Goal: Transaction & Acquisition: Purchase product/service

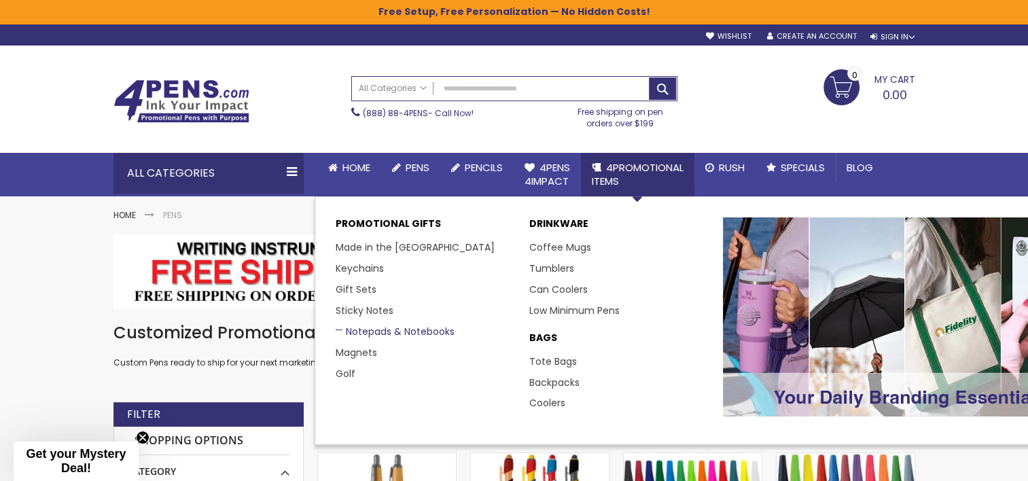
click at [423, 332] on link "Notepads & Notebooks" at bounding box center [395, 332] width 119 height 14
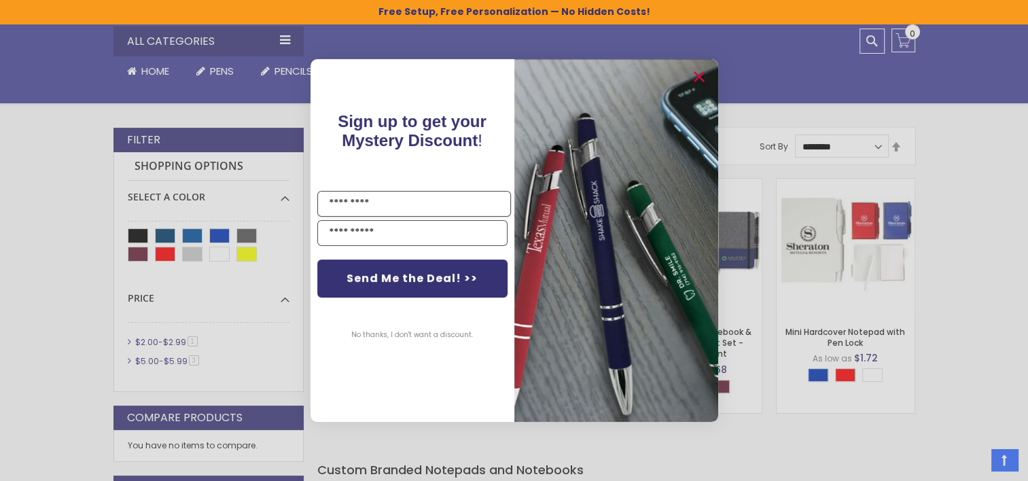
scroll to position [272, 0]
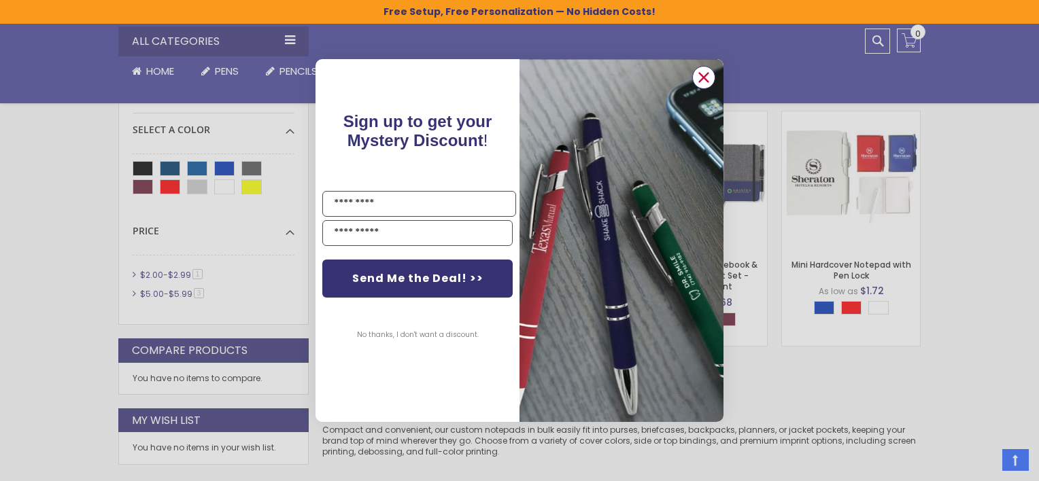
click at [703, 82] on circle "Close dialog" at bounding box center [703, 77] width 20 height 20
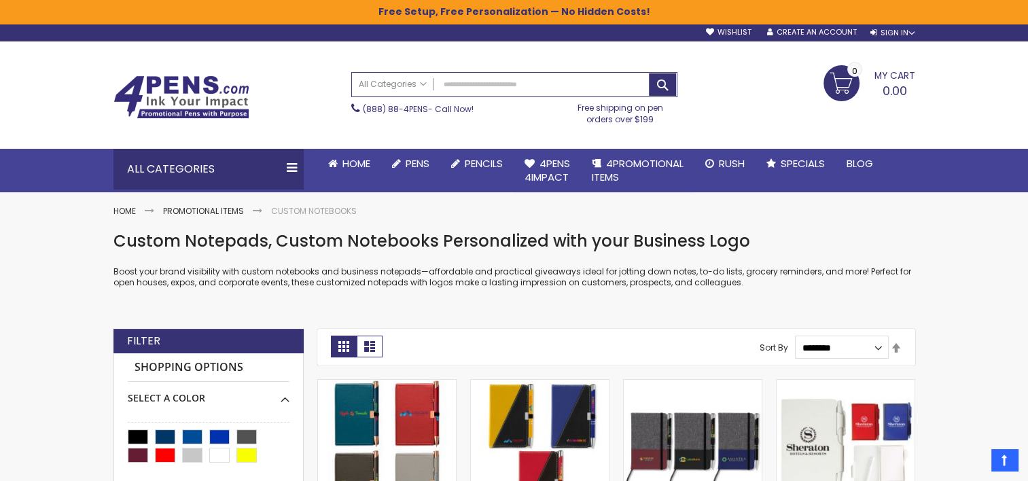
scroll to position [0, 0]
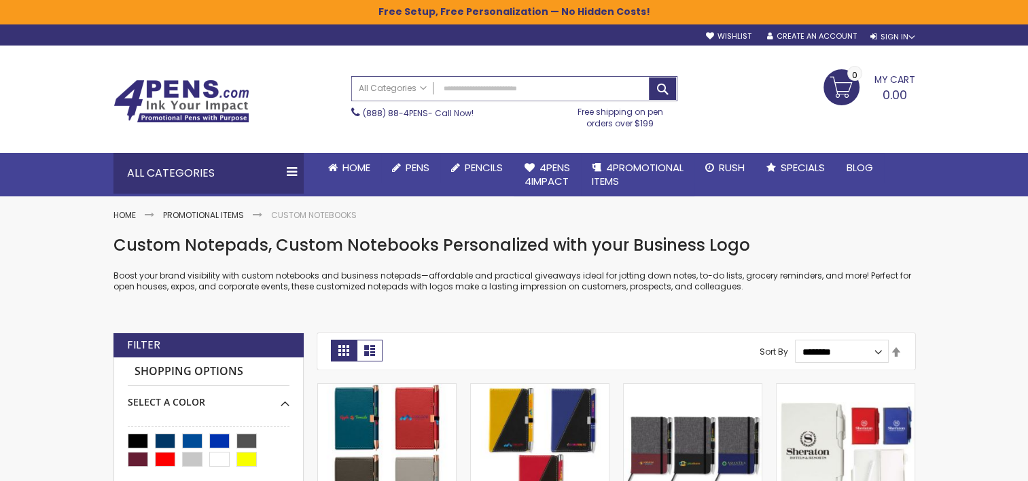
click at [455, 86] on input "Search" at bounding box center [514, 89] width 325 height 24
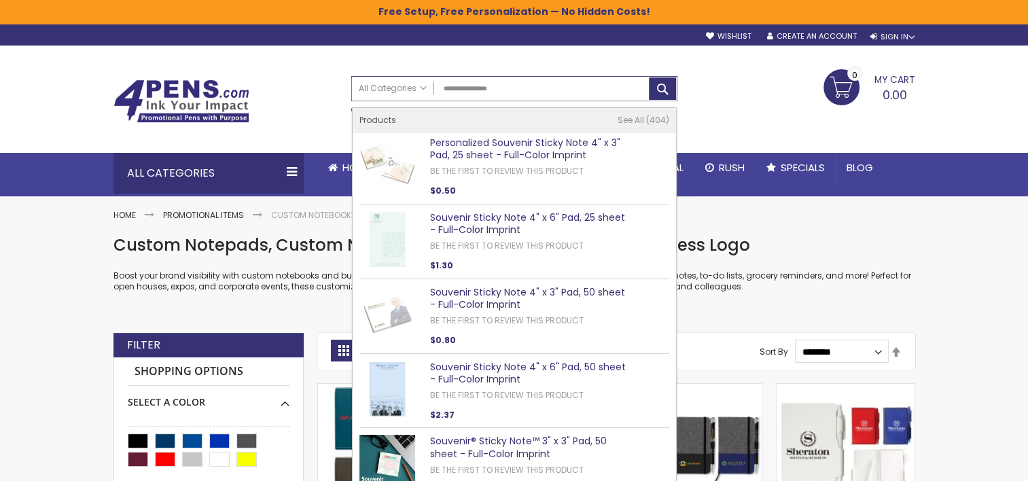
type input "**********"
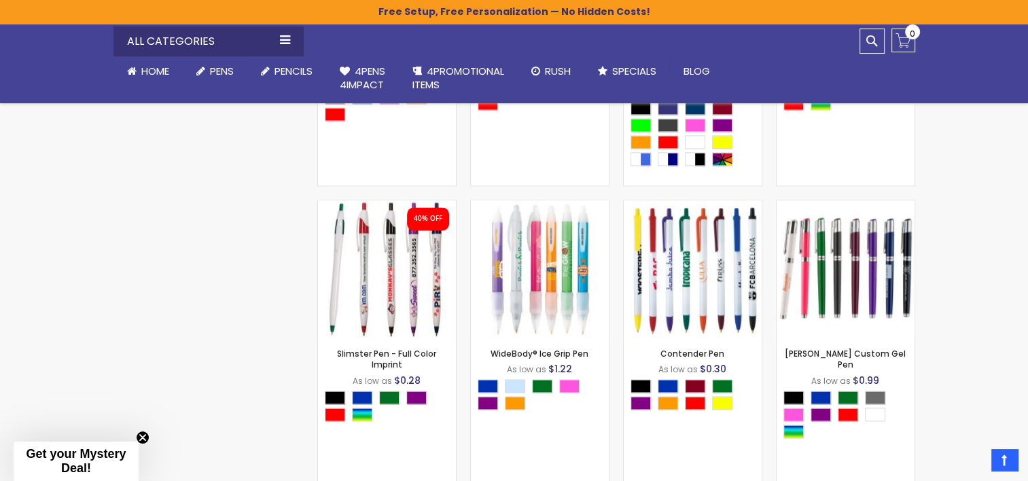
scroll to position [1767, 0]
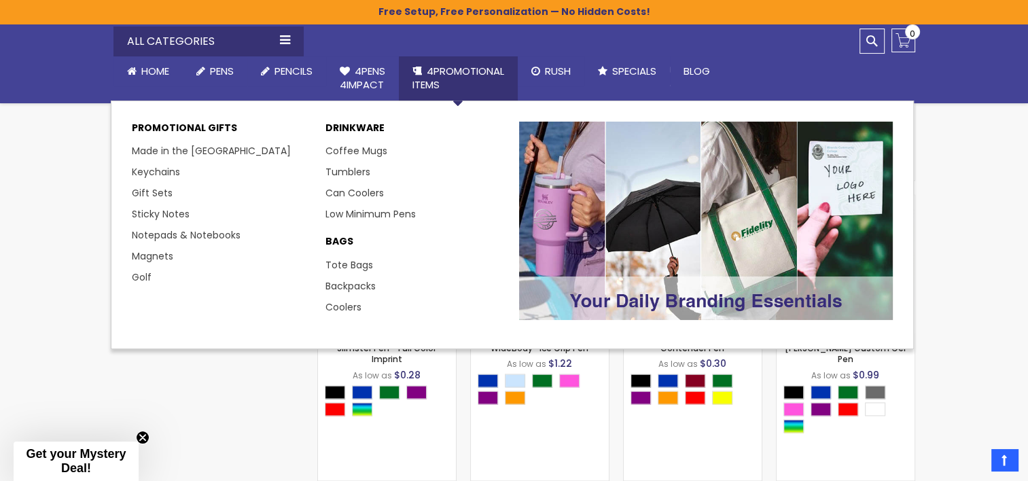
click at [464, 68] on span "4PROMOTIONAL ITEMS" at bounding box center [459, 78] width 92 height 28
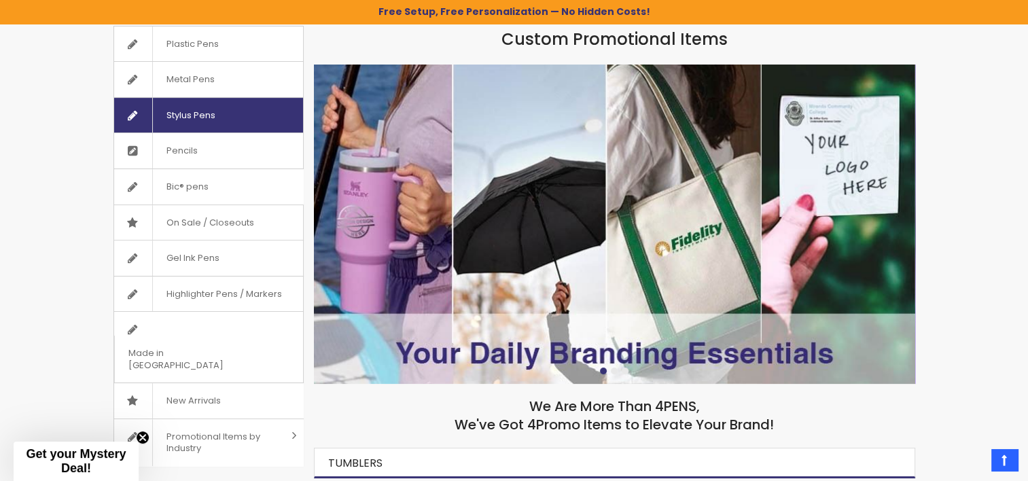
scroll to position [204, 0]
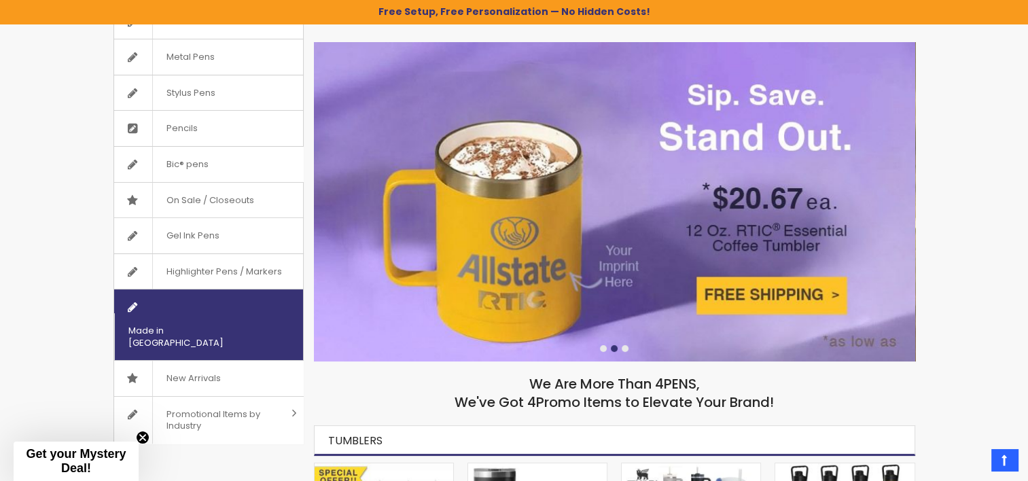
click at [190, 313] on span "Made in [GEOGRAPHIC_DATA]" at bounding box center [191, 336] width 155 height 47
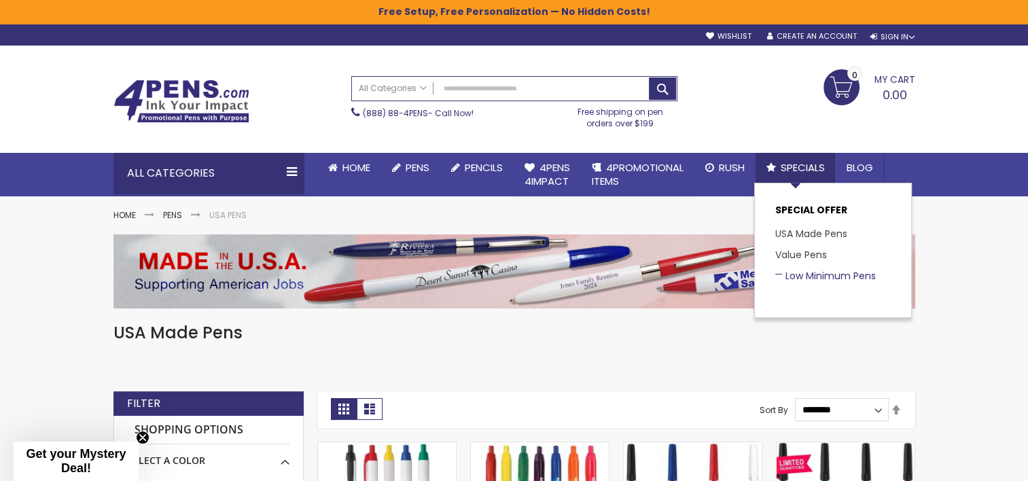
click at [818, 273] on link "Low Minimum Pens" at bounding box center [826, 276] width 101 height 14
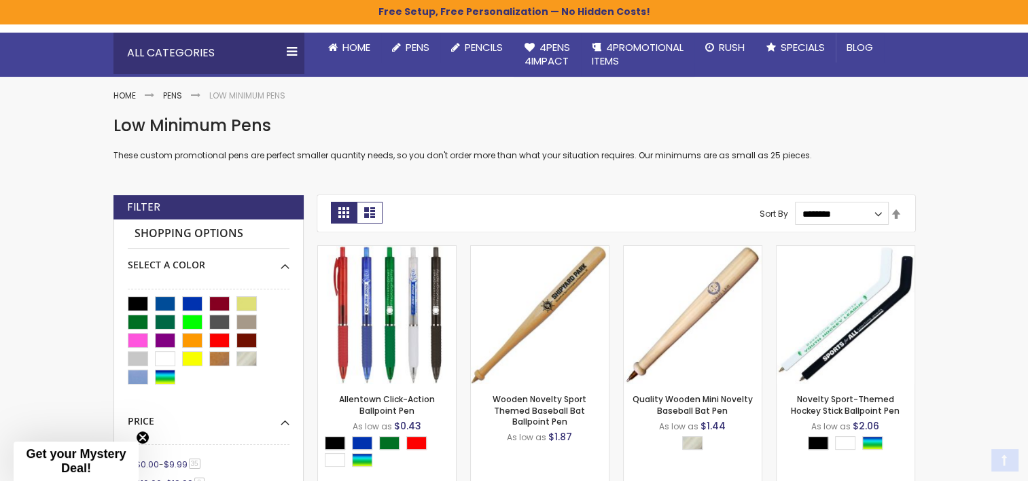
scroll to position [204, 0]
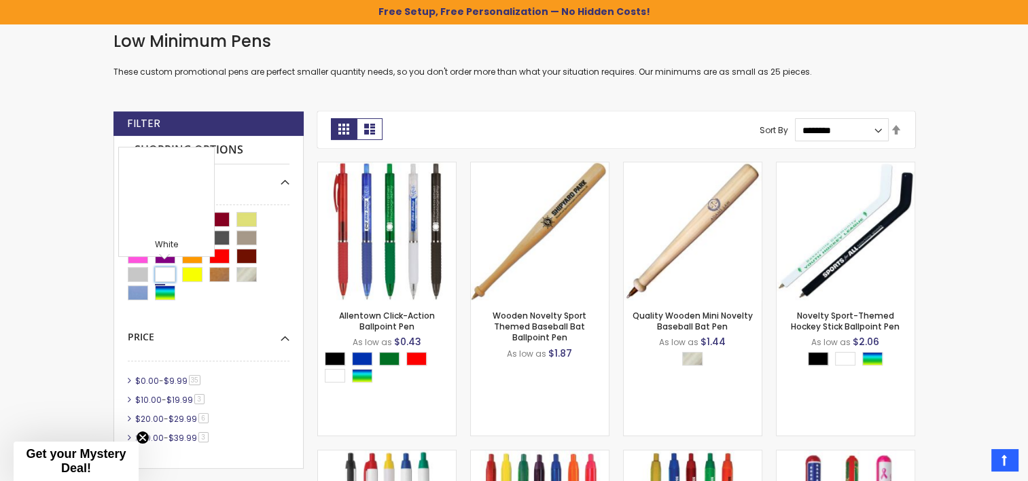
click at [165, 271] on div "White" at bounding box center [165, 274] width 20 height 15
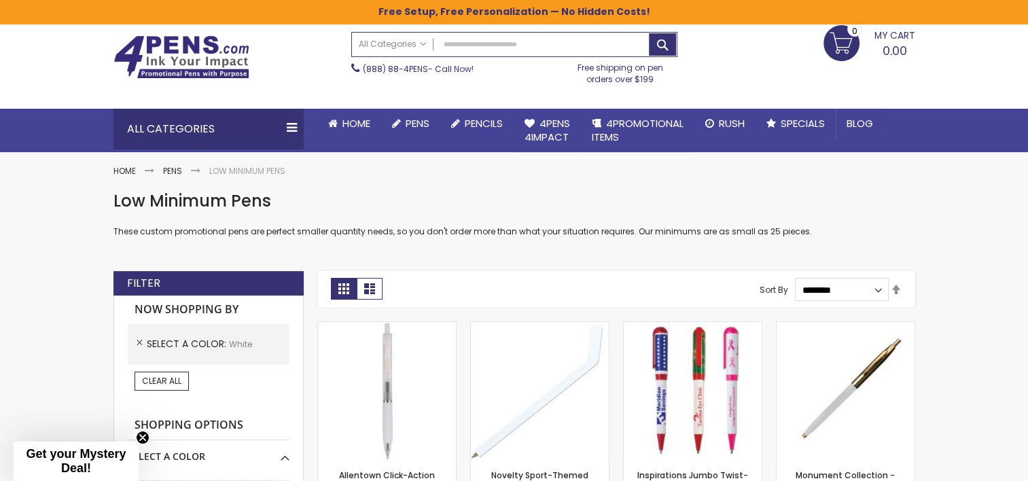
scroll to position [68, 0]
